Goal: Information Seeking & Learning: Learn about a topic

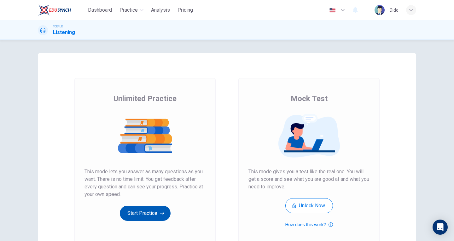
click at [143, 214] on button "Start Practice" at bounding box center [145, 213] width 51 height 15
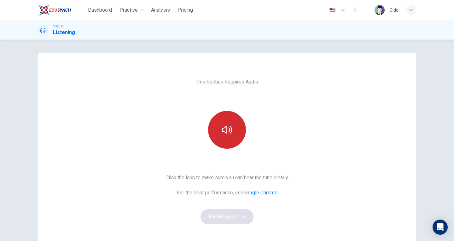
click at [230, 125] on button "button" at bounding box center [227, 130] width 38 height 38
click at [220, 135] on button "button" at bounding box center [227, 130] width 38 height 38
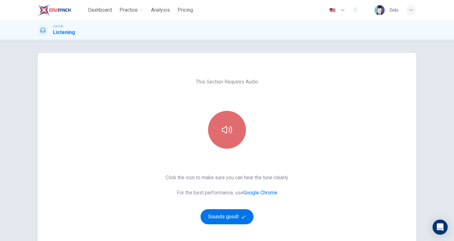
click at [222, 134] on icon "button" at bounding box center [227, 130] width 10 height 10
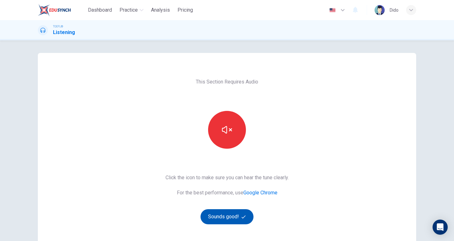
click at [236, 220] on button "Sounds good!" at bounding box center [227, 216] width 53 height 15
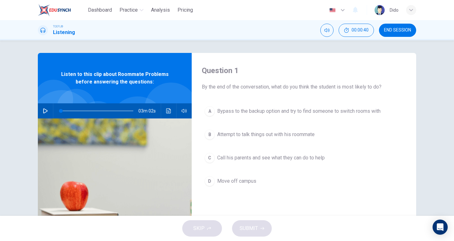
click at [43, 108] on icon "button" at bounding box center [45, 110] width 5 height 5
type input "35"
click at [86, 111] on span at bounding box center [88, 111] width 4 height 4
type input "0"
click at [274, 135] on span "Attempt to talk things out with his roommate" at bounding box center [265, 135] width 97 height 8
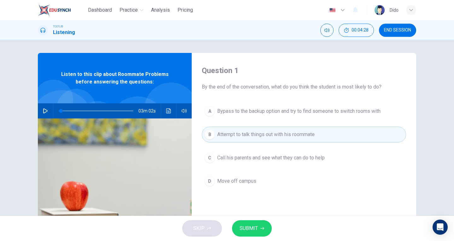
click at [258, 234] on button "SUBMIT" at bounding box center [252, 228] width 40 height 16
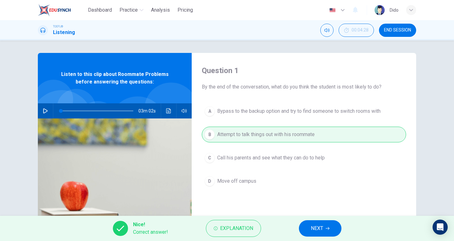
click at [320, 232] on span "NEXT" at bounding box center [317, 228] width 12 height 9
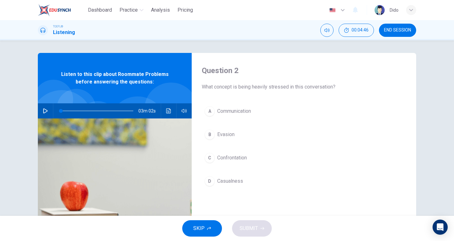
click at [245, 159] on span "Confrontation" at bounding box center [232, 158] width 30 height 8
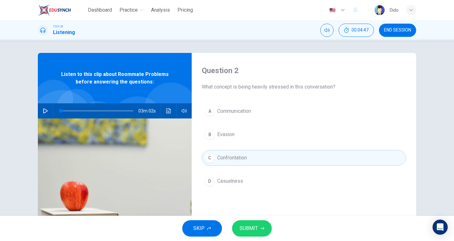
click at [256, 227] on span "SUBMIT" at bounding box center [249, 228] width 18 height 9
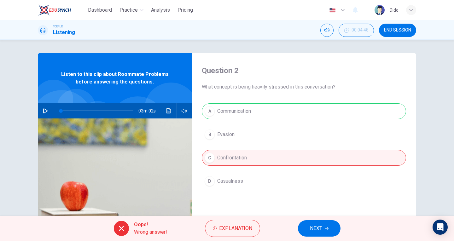
drag, startPoint x: 269, startPoint y: 88, endPoint x: 229, endPoint y: 83, distance: 39.7
click at [229, 83] on div "Question 2 What concept is being heavily stressed in this conversation?" at bounding box center [304, 78] width 204 height 25
click at [321, 229] on span "NEXT" at bounding box center [316, 228] width 12 height 9
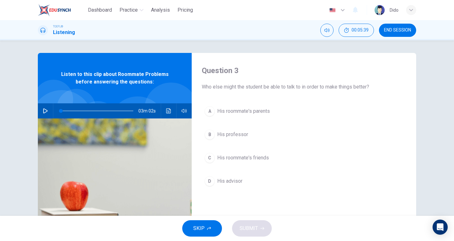
click at [266, 111] on span "His roommate's parents" at bounding box center [243, 112] width 53 height 8
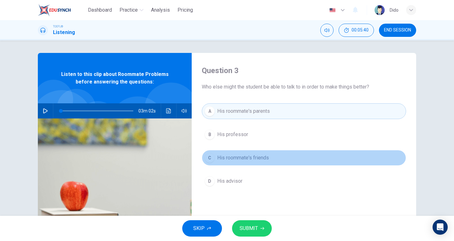
click at [254, 159] on span "His roommate's friends" at bounding box center [243, 158] width 52 height 8
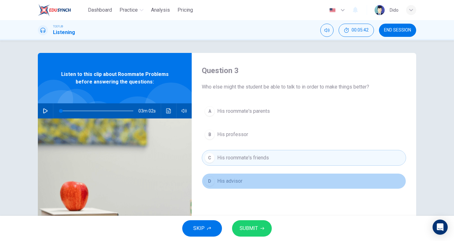
click at [230, 183] on span "His advisor" at bounding box center [229, 182] width 25 height 8
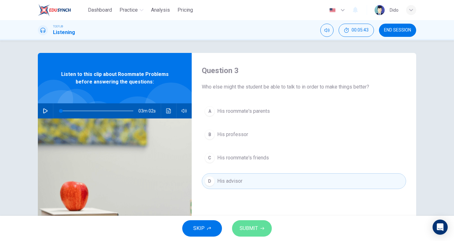
click at [249, 227] on span "SUBMIT" at bounding box center [249, 228] width 18 height 9
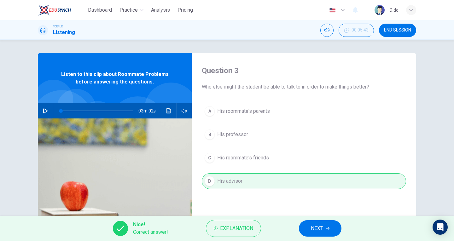
click at [340, 228] on button "NEXT" at bounding box center [320, 228] width 43 height 16
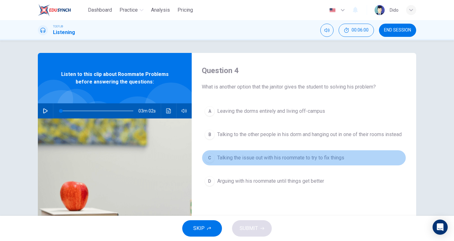
click at [266, 162] on span "Talking the issue out with his roommate to try to fix things" at bounding box center [280, 158] width 127 height 8
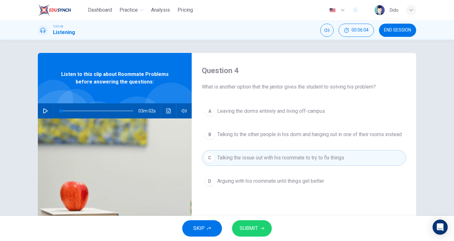
click at [253, 228] on span "SUBMIT" at bounding box center [249, 228] width 18 height 9
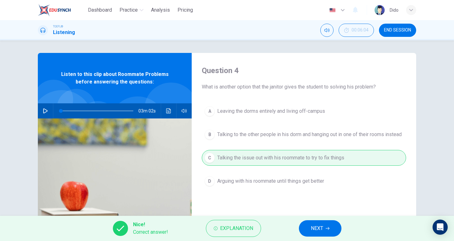
click at [320, 228] on span "NEXT" at bounding box center [317, 228] width 12 height 9
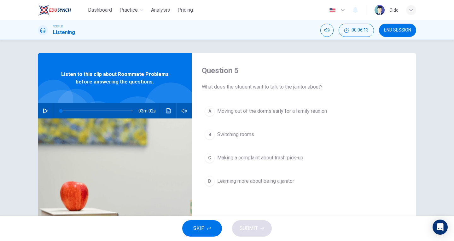
click at [229, 139] on button "B Switching rooms" at bounding box center [304, 135] width 204 height 16
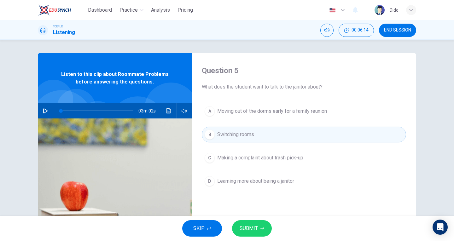
click at [254, 225] on span "SUBMIT" at bounding box center [249, 228] width 18 height 9
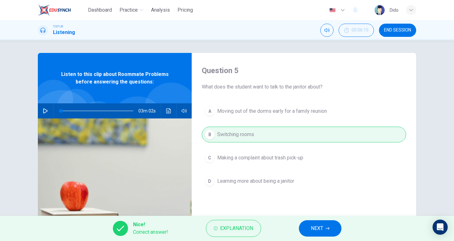
click at [323, 233] on button "NEXT" at bounding box center [320, 228] width 43 height 16
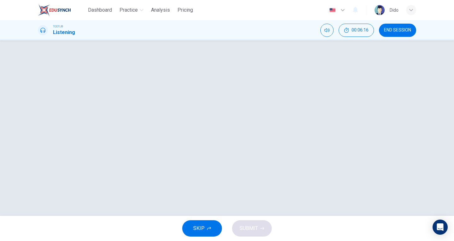
click at [257, 226] on div "SKIP SUBMIT" at bounding box center [227, 228] width 454 height 25
click at [252, 231] on div "SKIP SUBMIT" at bounding box center [227, 228] width 454 height 25
click at [395, 31] on span "END SESSION" at bounding box center [397, 30] width 27 height 5
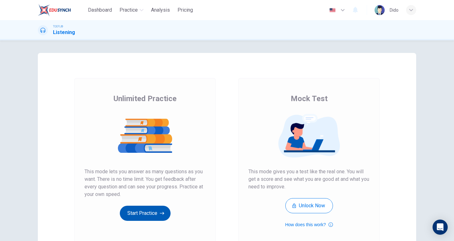
click at [148, 212] on button "Start Practice" at bounding box center [145, 213] width 51 height 15
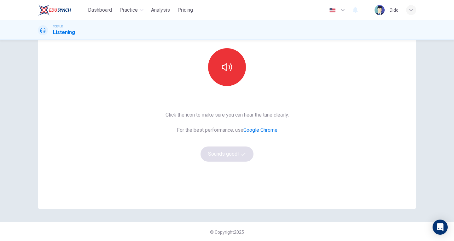
scroll to position [64, 0]
click at [236, 77] on button "button" at bounding box center [227, 66] width 38 height 38
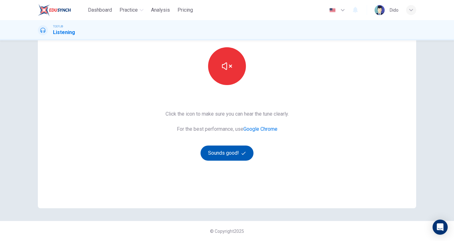
click at [233, 155] on button "Sounds good!" at bounding box center [227, 153] width 53 height 15
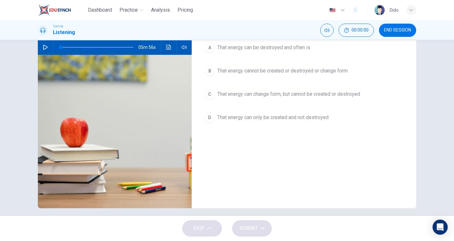
scroll to position [1, 0]
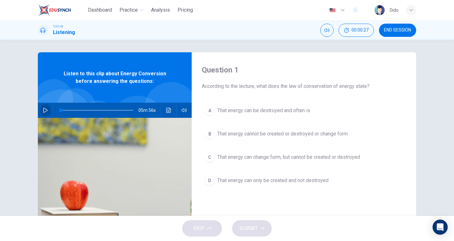
click at [44, 110] on icon "button" at bounding box center [45, 110] width 5 height 5
click at [44, 110] on icon "button" at bounding box center [45, 110] width 3 height 4
click at [44, 112] on icon "button" at bounding box center [45, 110] width 5 height 5
click at [82, 110] on span at bounding box center [97, 110] width 73 height 9
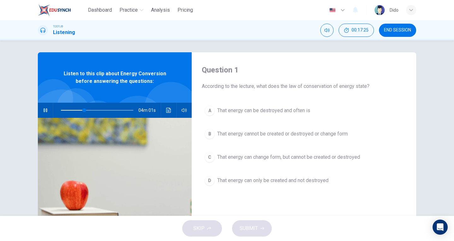
click at [43, 108] on icon "button" at bounding box center [45, 110] width 5 height 5
type input "32"
